Goal: Information Seeking & Learning: Learn about a topic

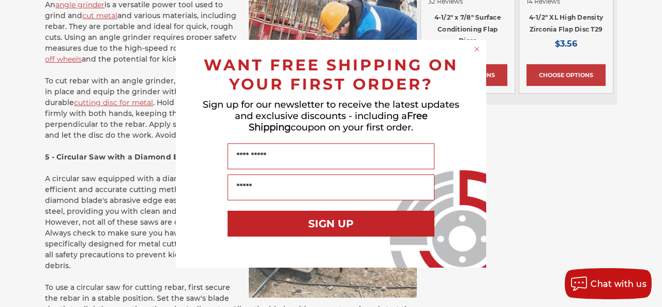
click at [476, 44] on circle "Close dialog" at bounding box center [477, 49] width 10 height 10
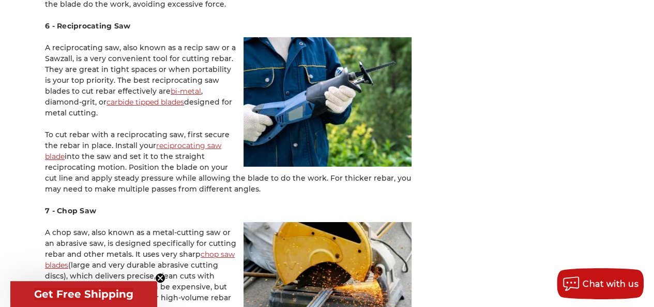
scroll to position [1726, 0]
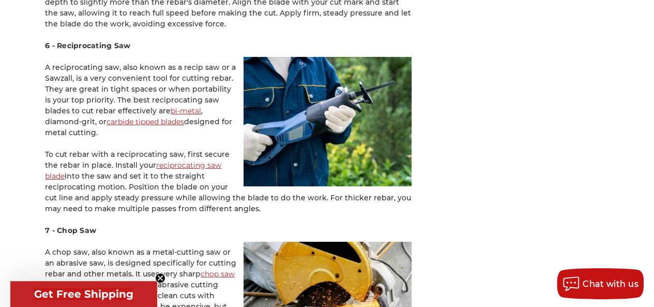
click at [106, 120] on link "carbide tipped blades" at bounding box center [145, 121] width 78 height 9
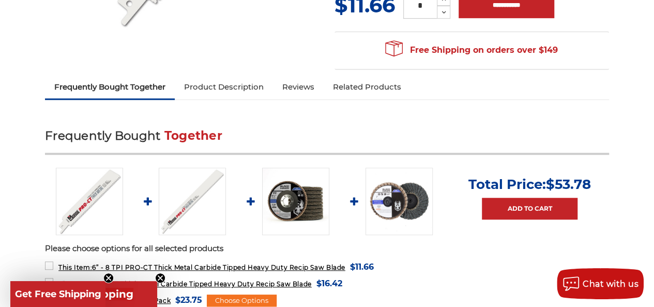
scroll to position [352, 0]
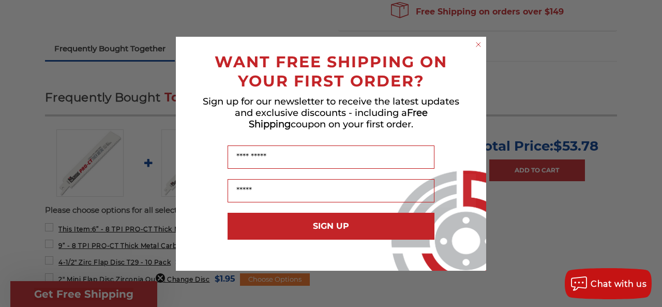
click at [479, 42] on icon "Close dialog" at bounding box center [478, 44] width 4 height 4
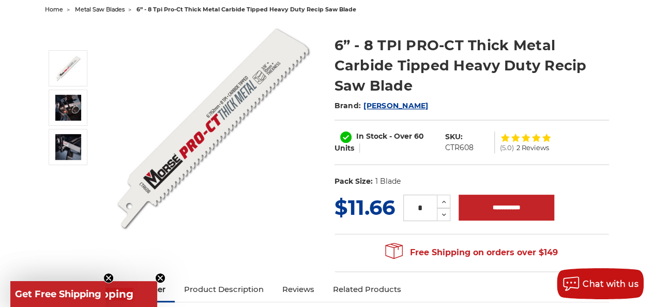
scroll to position [124, 0]
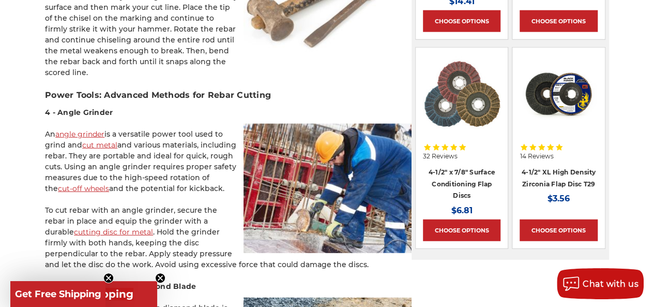
scroll to position [1263, 0]
